Goal: Check status: Check status

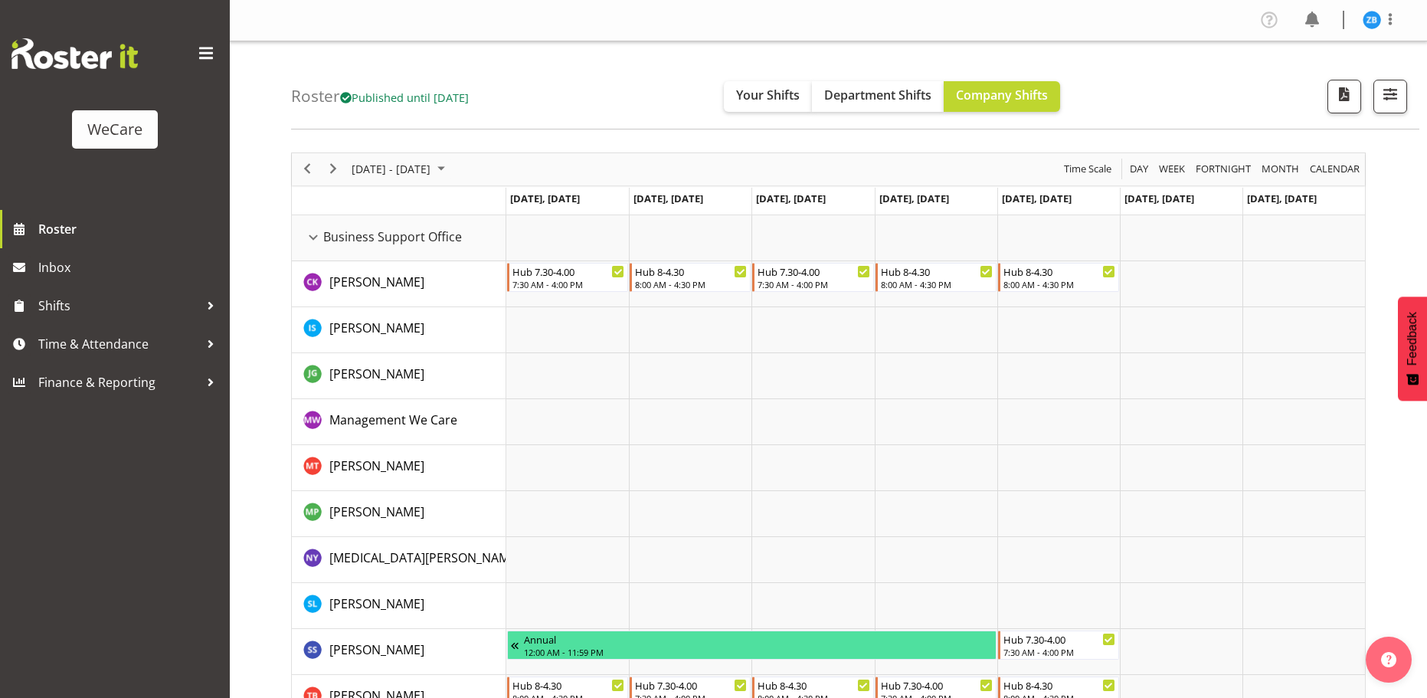
scroll to position [2851, 0]
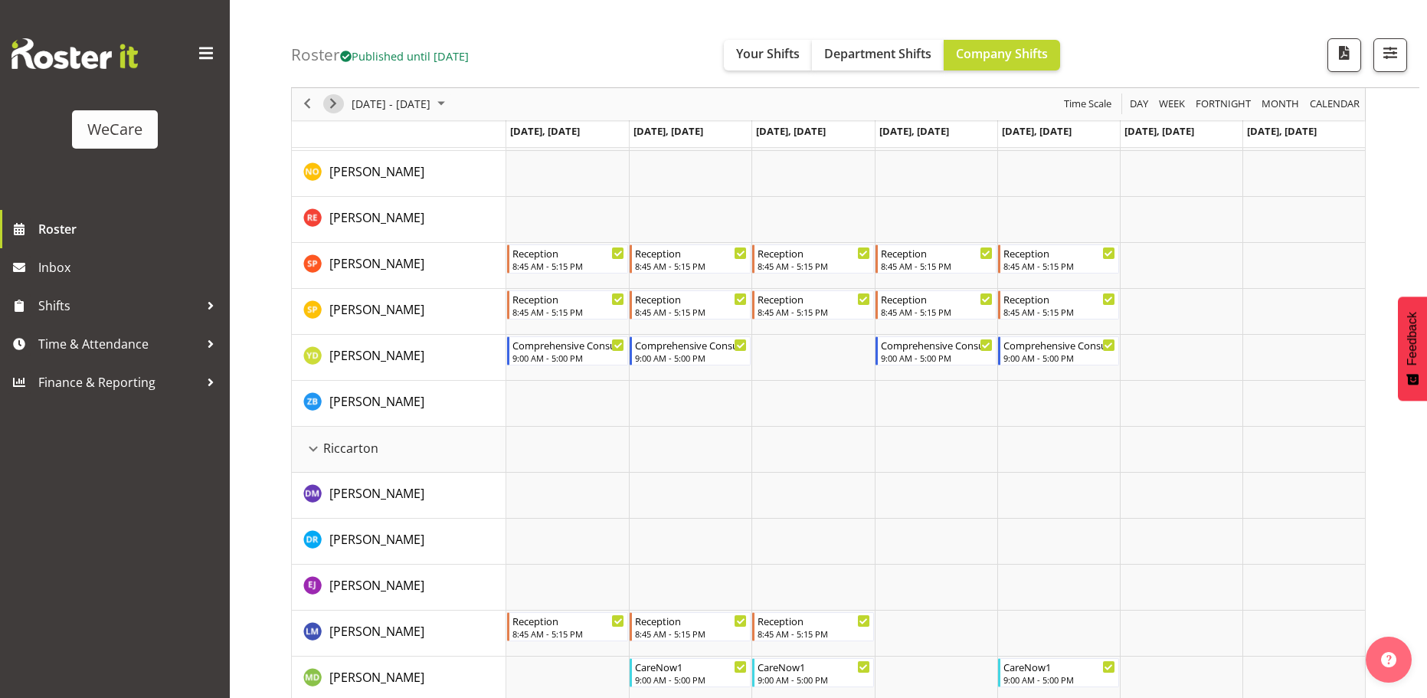
click at [332, 106] on span "Next" at bounding box center [333, 104] width 18 height 19
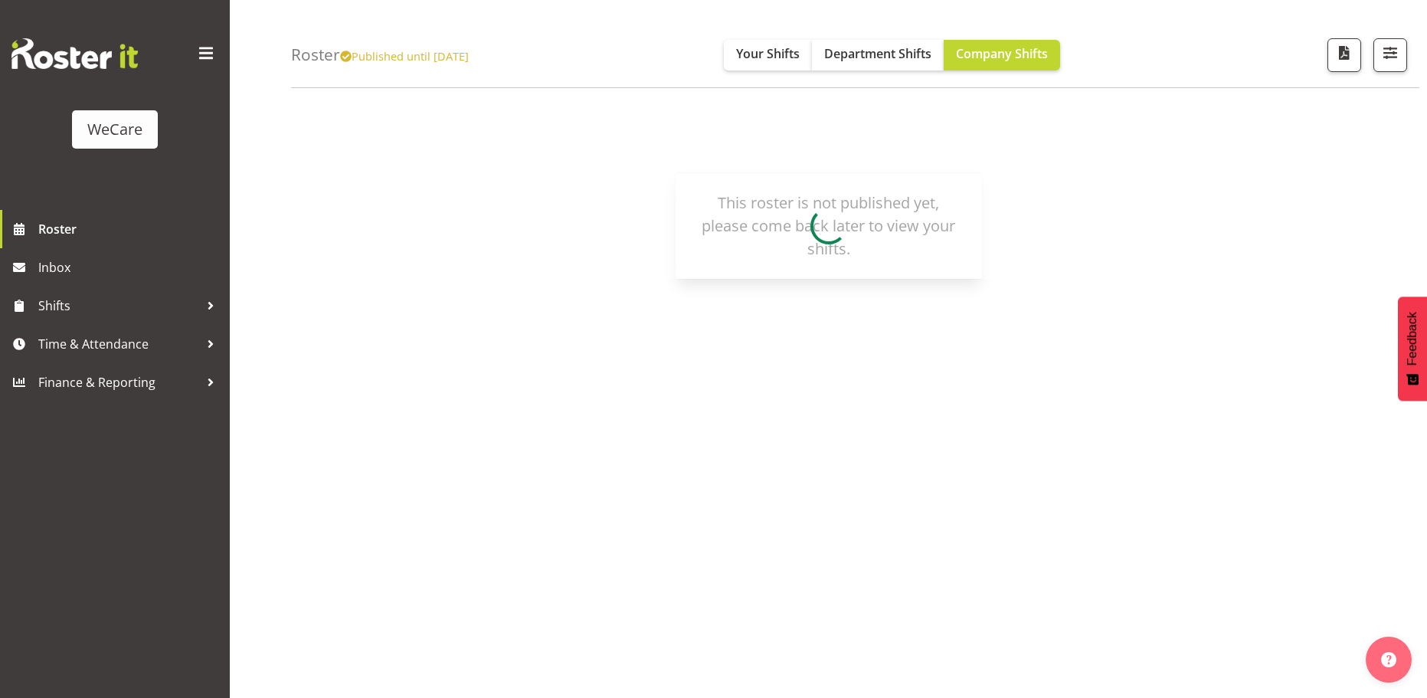
scroll to position [56, 0]
click at [1352, 56] on span "button" at bounding box center [1344, 53] width 20 height 20
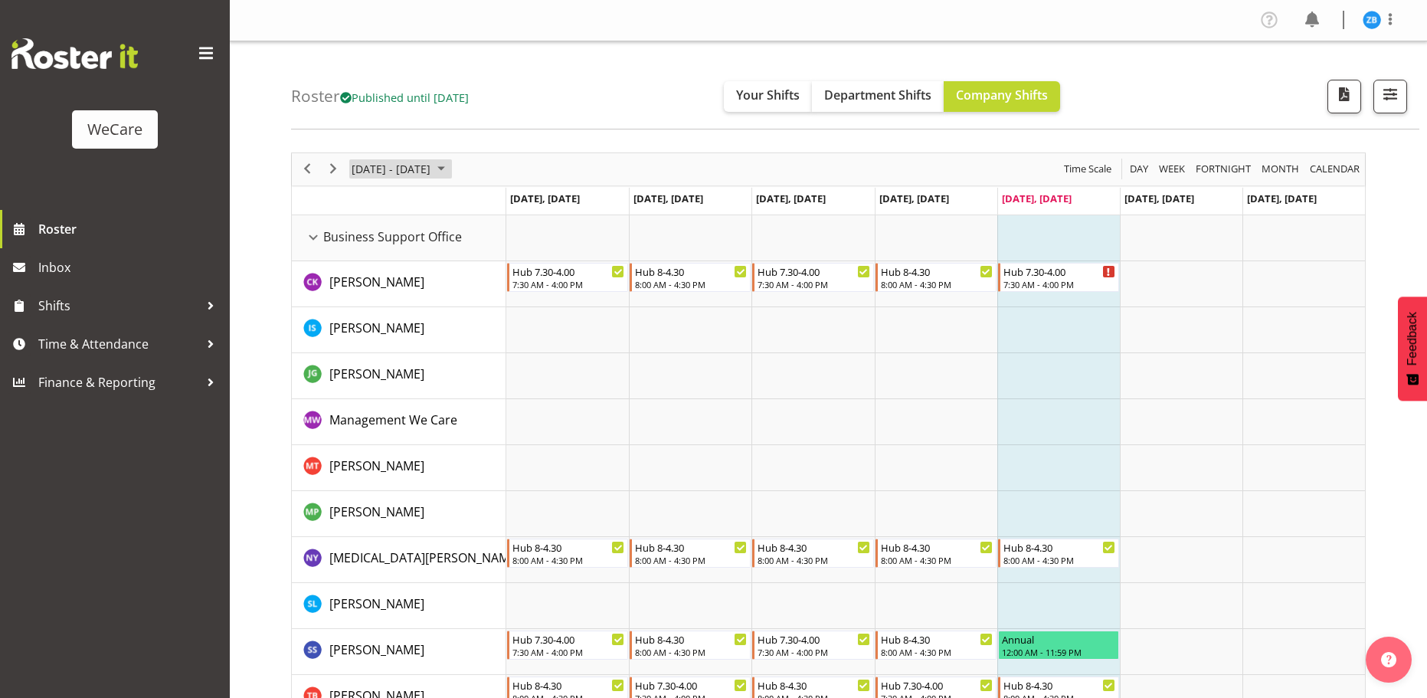
click at [432, 168] on span "[DATE] - [DATE]" at bounding box center [391, 168] width 82 height 19
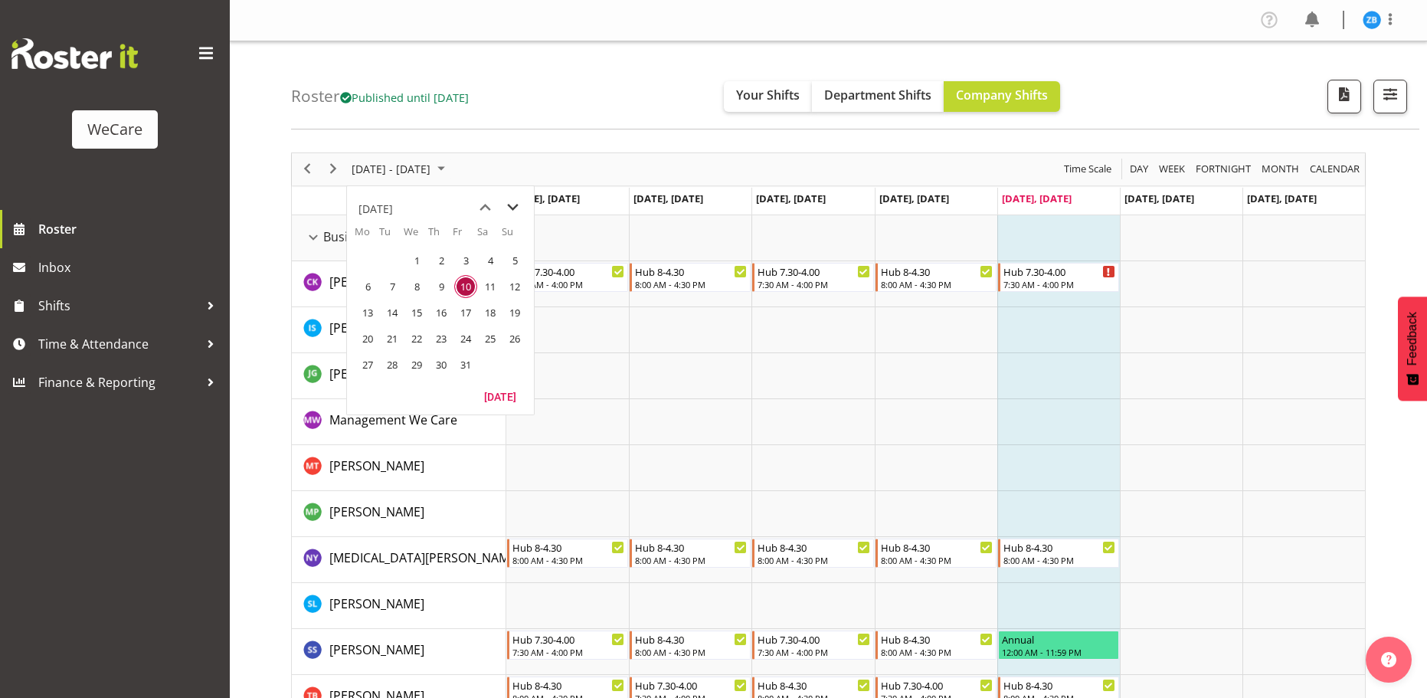
click at [512, 207] on span "next month" at bounding box center [512, 208] width 27 height 28
click at [468, 363] on span "28" at bounding box center [465, 364] width 23 height 23
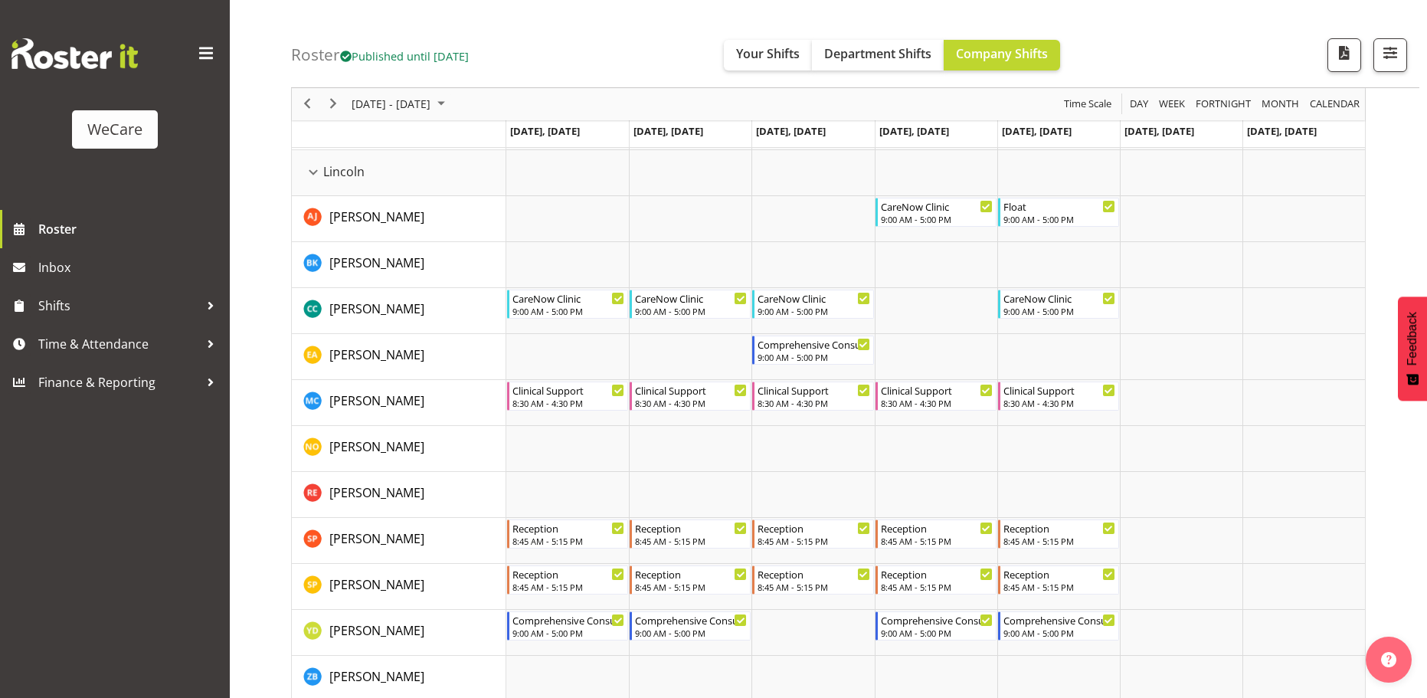
scroll to position [2604, 0]
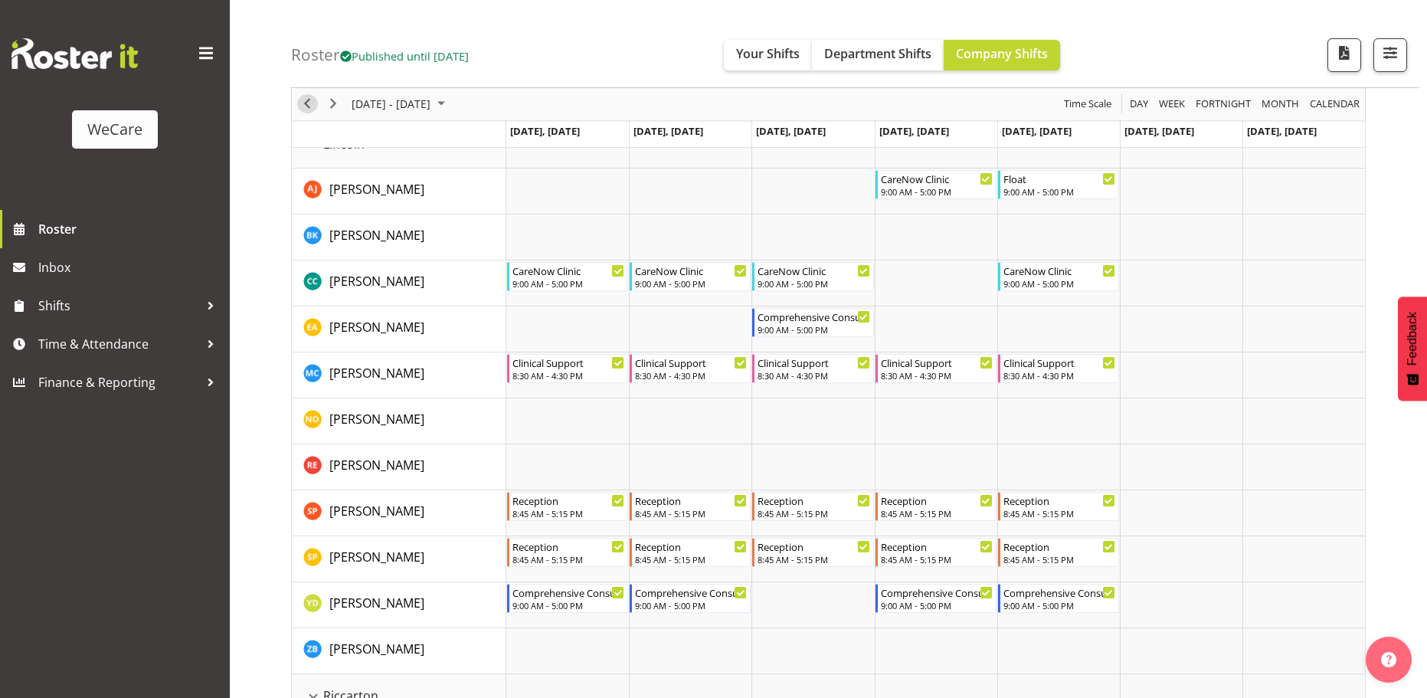
drag, startPoint x: 315, startPoint y: 104, endPoint x: 620, endPoint y: 287, distance: 355.6
click at [315, 104] on span "Previous" at bounding box center [307, 104] width 18 height 19
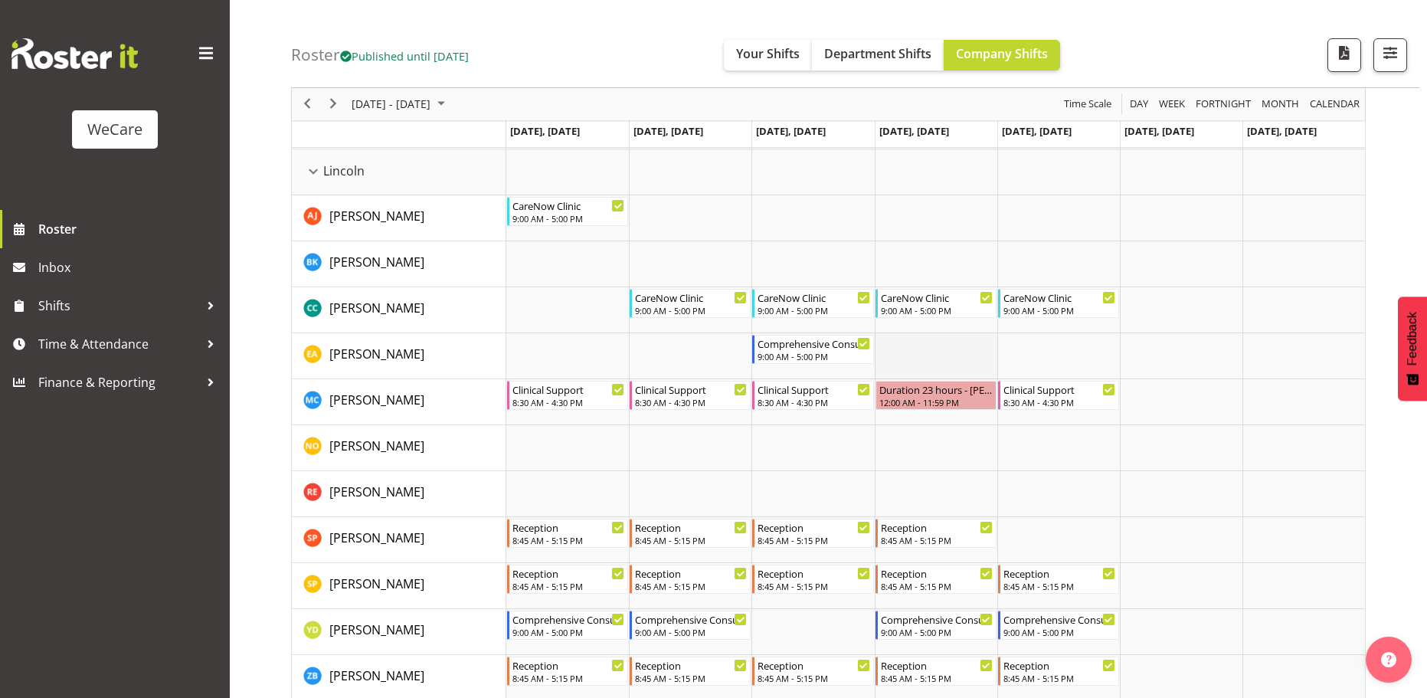
scroll to position [2604, 0]
